Goal: Task Accomplishment & Management: Complete application form

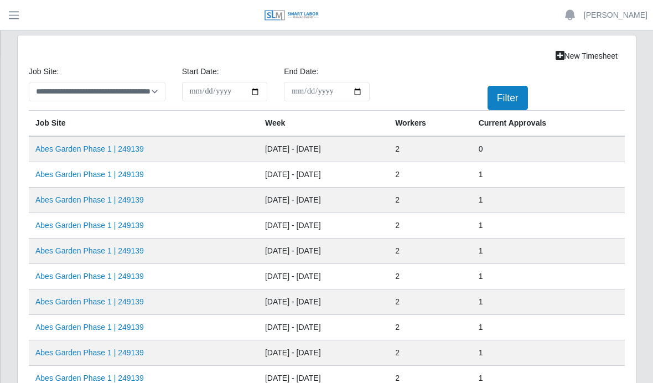
click at [97, 150] on link "Abes Garden Phase 1 | 249139" at bounding box center [89, 149] width 109 height 9
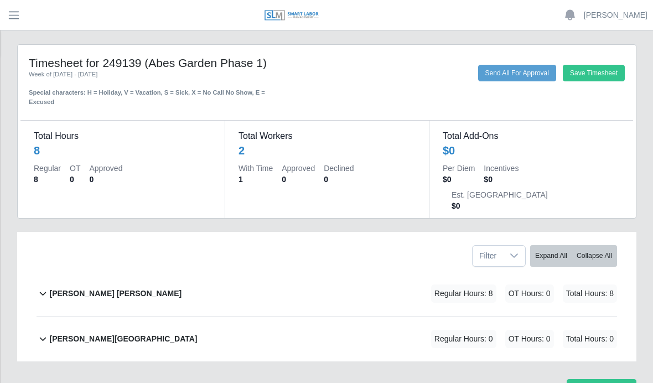
click at [66, 288] on b "[PERSON_NAME] [PERSON_NAME]" at bounding box center [115, 294] width 132 height 12
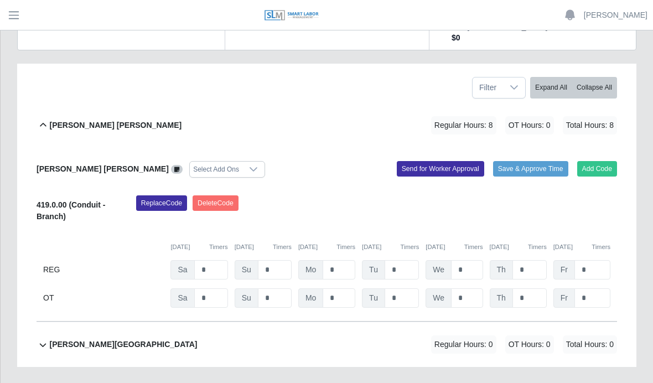
scroll to position [167, 0]
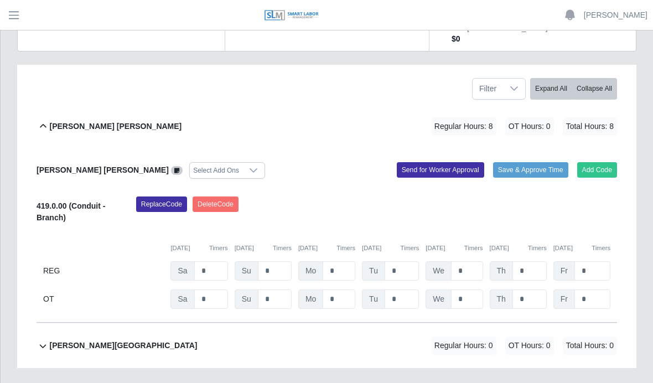
click at [599, 162] on button "Add Code" at bounding box center [598, 170] width 40 height 16
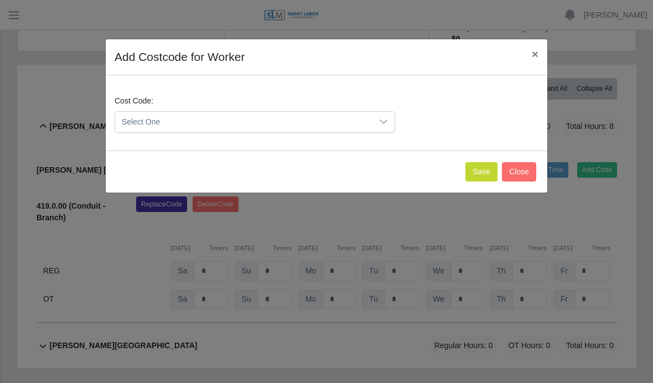
click at [386, 116] on div at bounding box center [384, 122] width 22 height 20
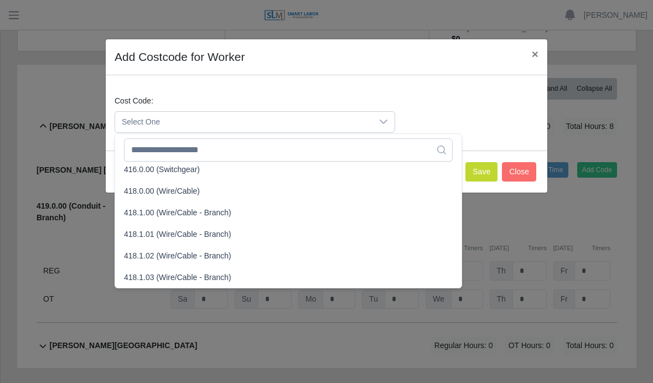
scroll to position [420, 0]
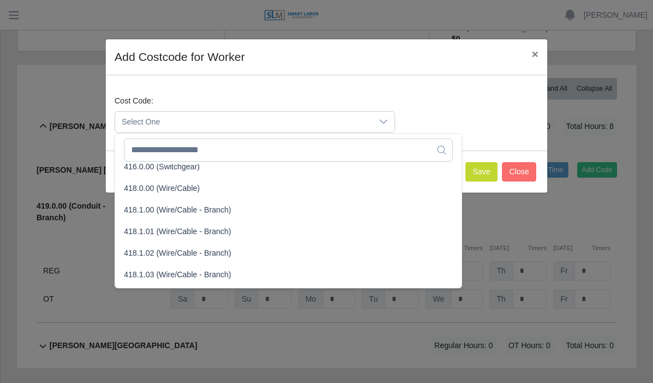
click at [177, 186] on span "418.0.00 (Wire/Cable)" at bounding box center [162, 189] width 76 height 12
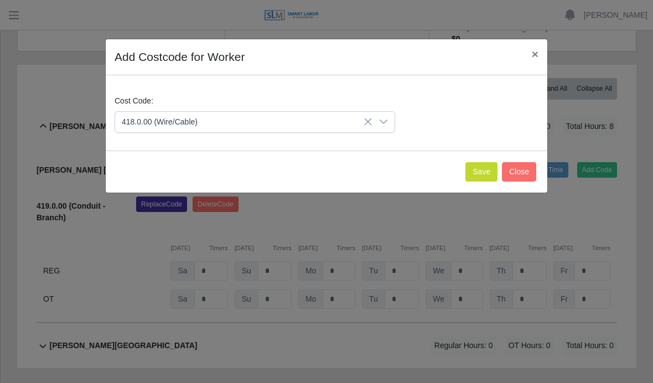
click at [487, 171] on button "Save" at bounding box center [482, 171] width 32 height 19
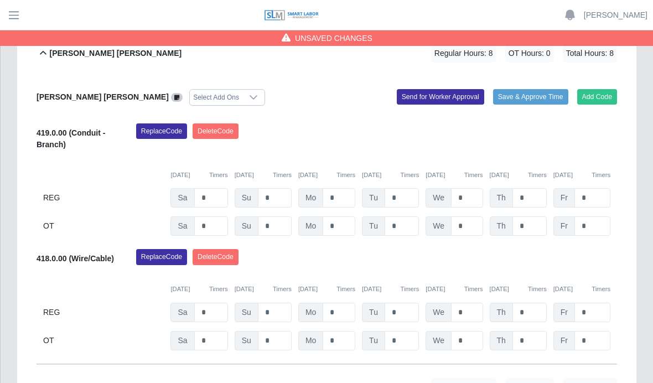
scroll to position [249, 0]
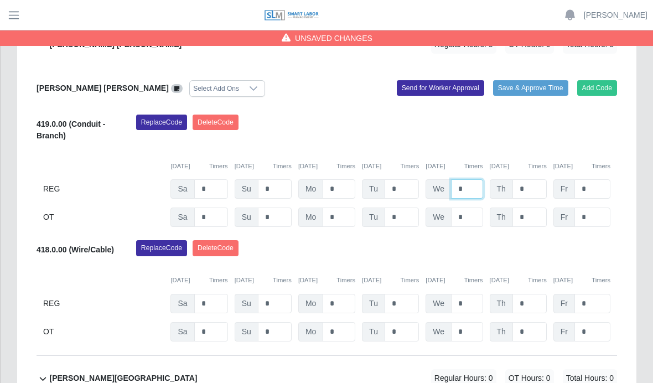
click at [470, 179] on input "*" at bounding box center [467, 188] width 32 height 19
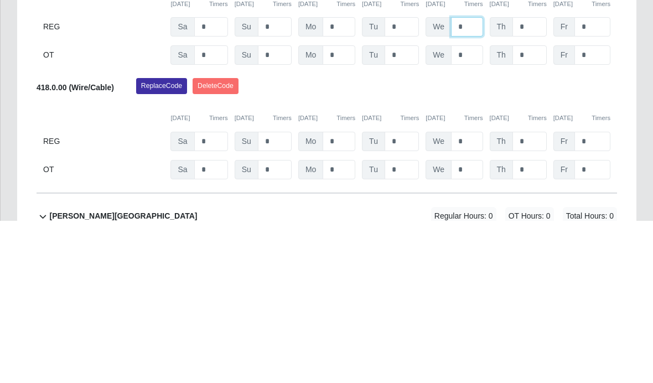
type input "*"
click at [469, 294] on input "*" at bounding box center [467, 303] width 32 height 19
type input "*"
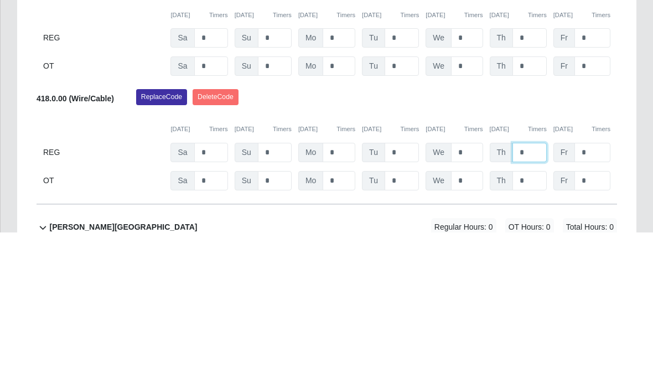
click at [535, 294] on input "*" at bounding box center [530, 303] width 34 height 19
type input "*"
click at [415, 294] on input "*" at bounding box center [402, 303] width 34 height 19
type input "*"
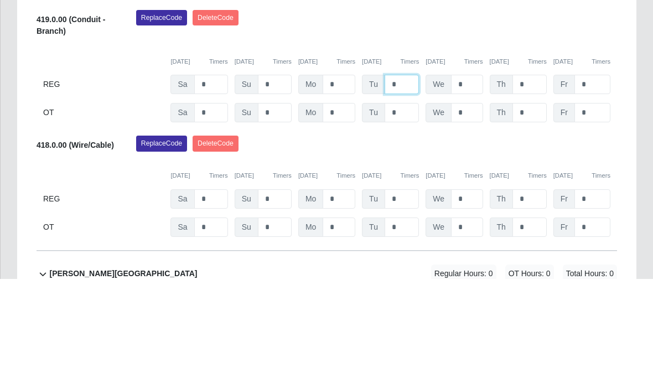
click at [403, 179] on input "*" at bounding box center [402, 188] width 34 height 19
type input "*"
click at [503, 240] on div "Replace Code Delete Code" at bounding box center [377, 251] width 498 height 22
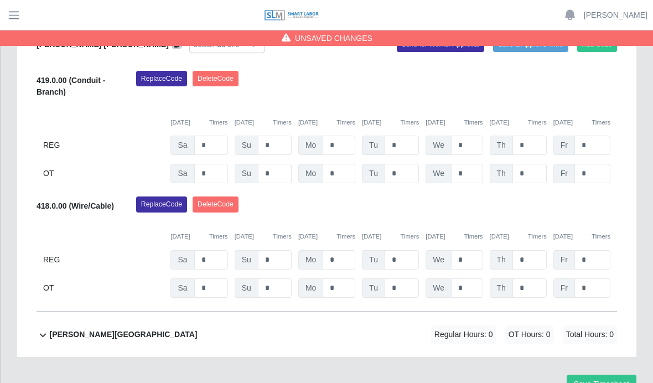
click at [612, 375] on button "Save Timesheet" at bounding box center [602, 384] width 70 height 19
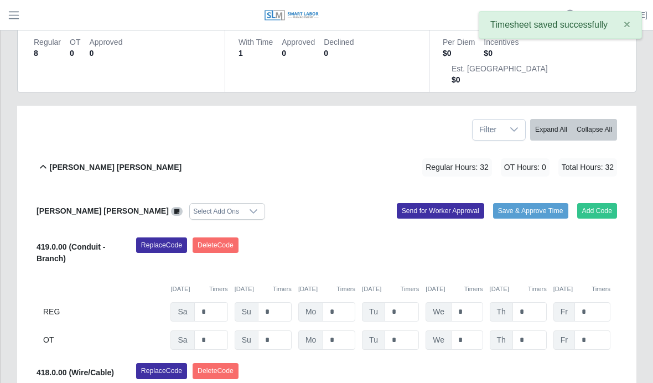
scroll to position [0, 0]
